Goal: Information Seeking & Learning: Learn about a topic

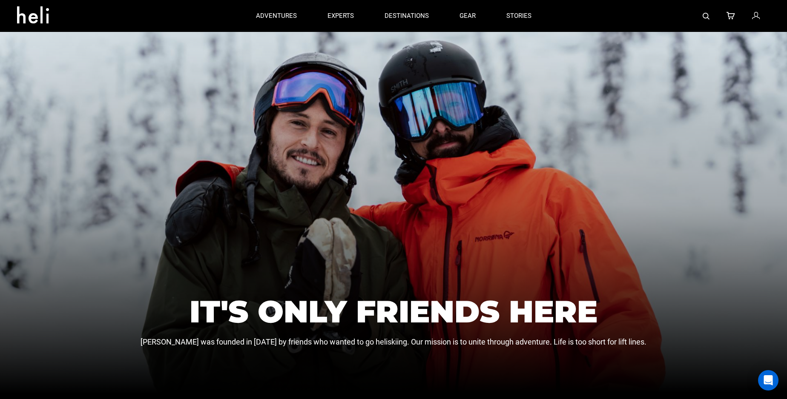
click at [34, 15] on icon at bounding box center [36, 13] width 38 height 14
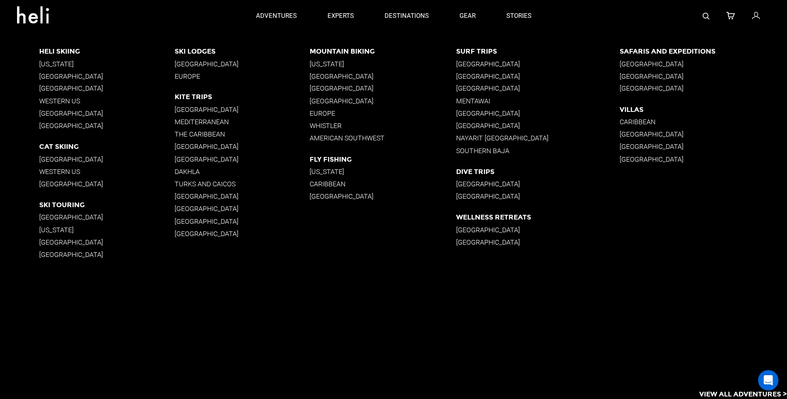
click at [62, 49] on p "Heli Skiing" at bounding box center [106, 51] width 135 height 8
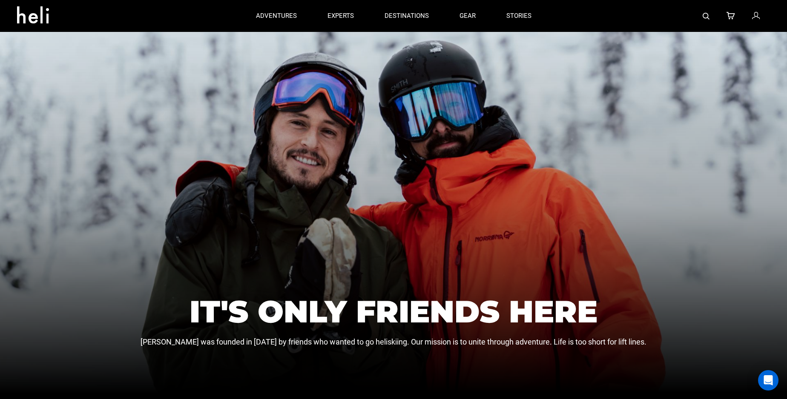
click at [40, 13] on icon at bounding box center [36, 13] width 38 height 14
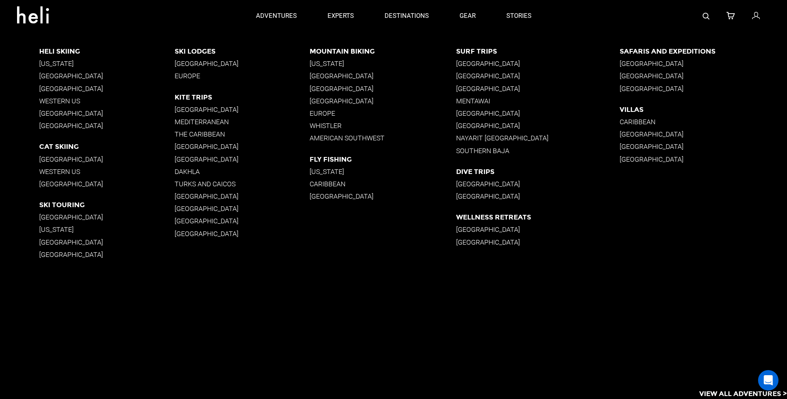
click at [184, 158] on p "[GEOGRAPHIC_DATA]" at bounding box center [242, 159] width 135 height 8
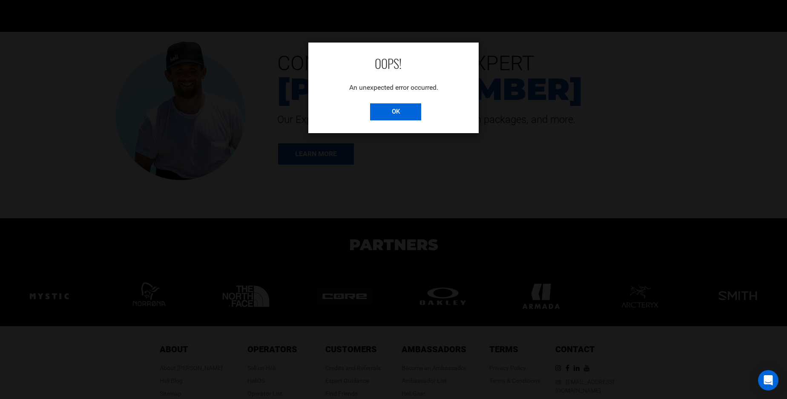
click at [388, 106] on input "OK" at bounding box center [395, 111] width 51 height 17
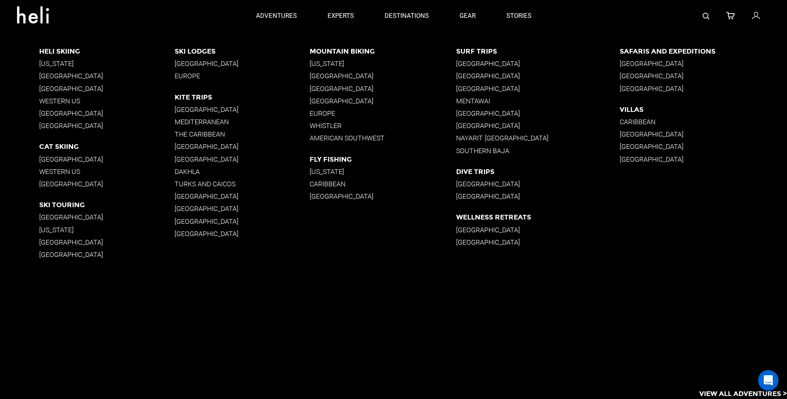
click at [190, 148] on p "[GEOGRAPHIC_DATA]" at bounding box center [242, 147] width 135 height 8
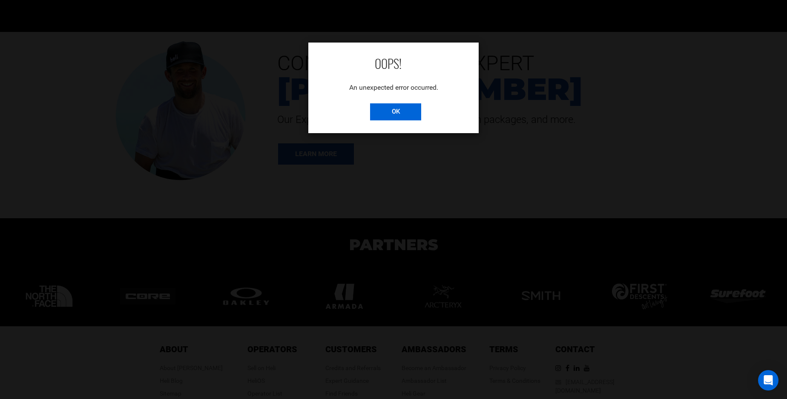
click at [397, 113] on input "OK" at bounding box center [395, 111] width 51 height 17
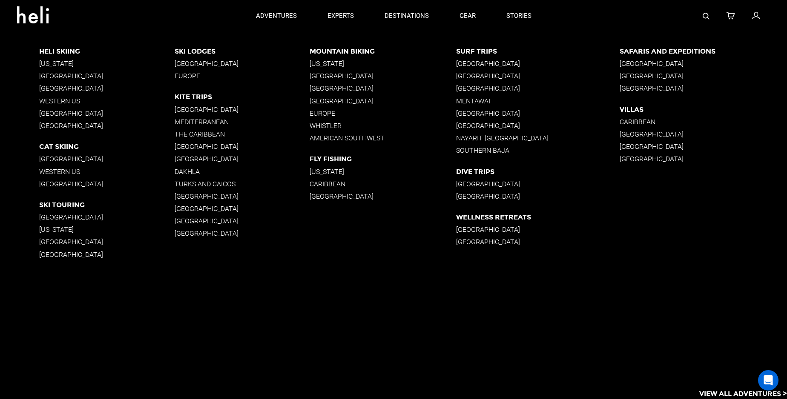
click at [324, 63] on p "[US_STATE]" at bounding box center [383, 64] width 147 height 8
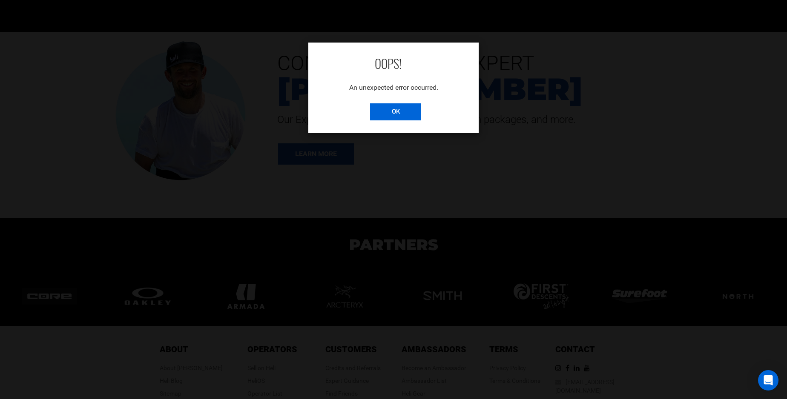
click at [390, 113] on input "OK" at bounding box center [395, 111] width 51 height 17
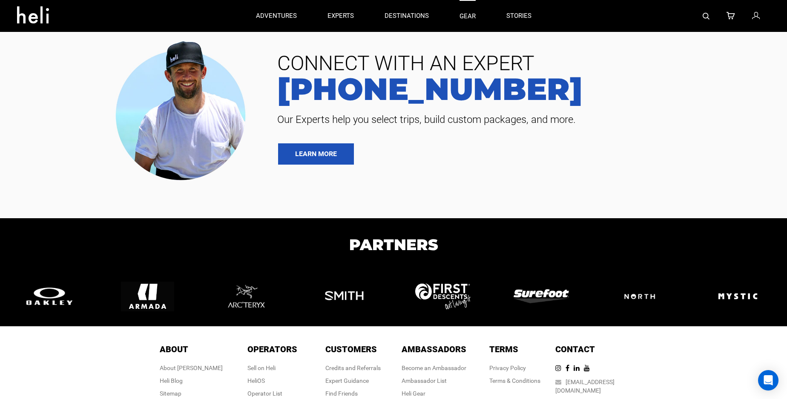
click at [460, 20] on link "gear" at bounding box center [468, 16] width 16 height 32
click at [518, 20] on link "stories" at bounding box center [518, 16] width 25 height 32
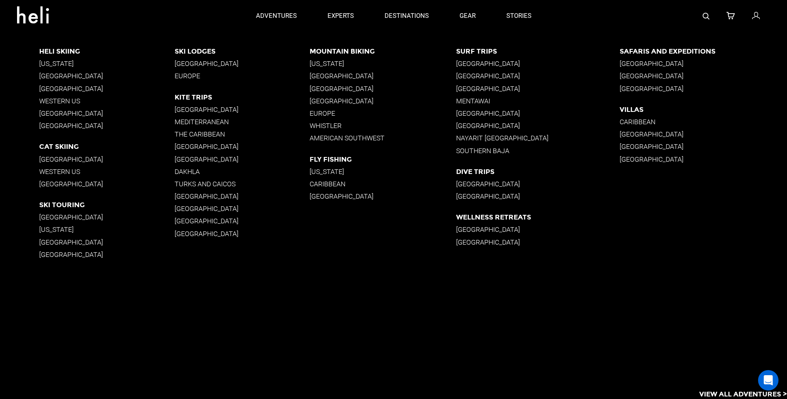
click at [52, 218] on p "[GEOGRAPHIC_DATA]" at bounding box center [106, 217] width 135 height 8
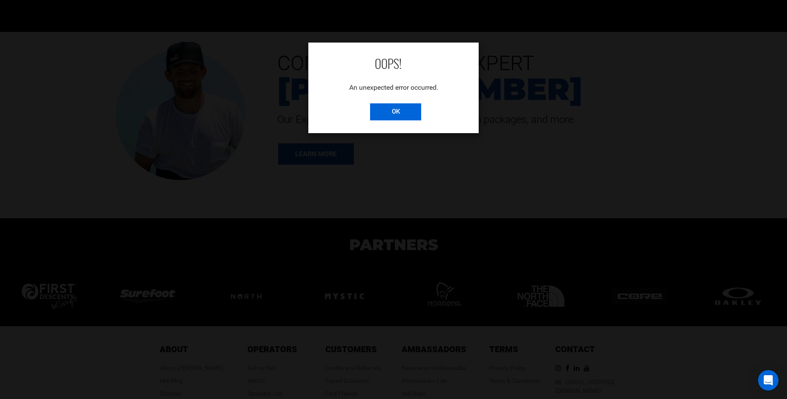
click at [395, 109] on input "OK" at bounding box center [395, 111] width 51 height 17
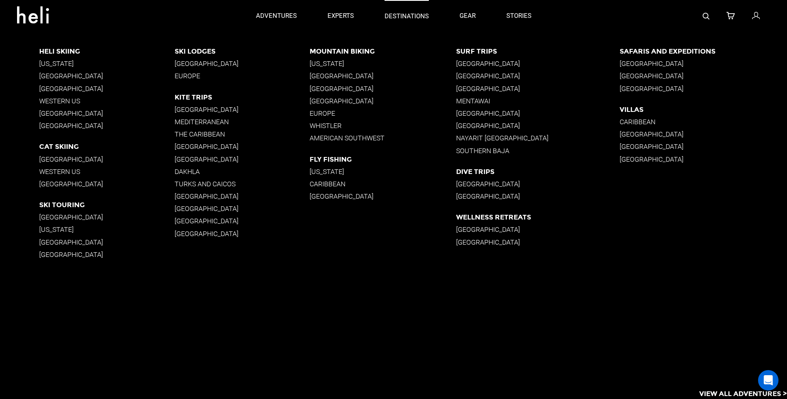
click at [418, 17] on p "destinations" at bounding box center [407, 16] width 44 height 9
click at [66, 48] on p "Heli Skiing" at bounding box center [106, 51] width 135 height 8
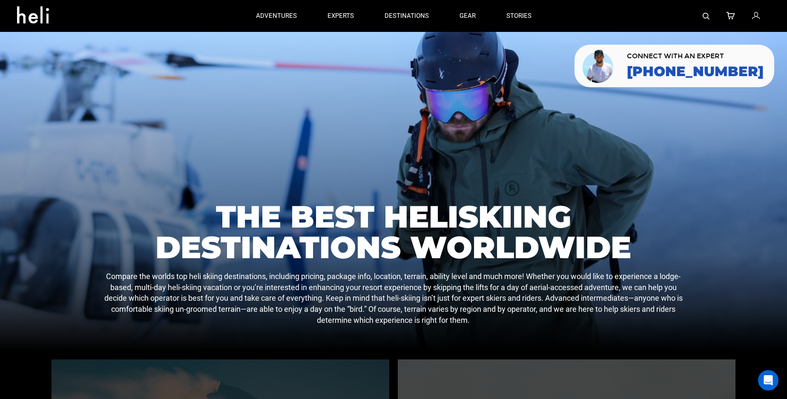
click at [32, 9] on icon at bounding box center [36, 13] width 38 height 14
